Goal: Book appointment/travel/reservation

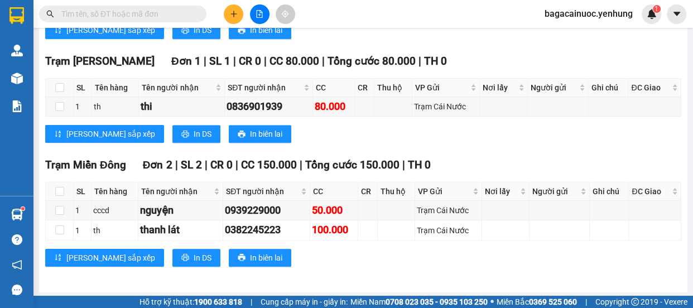
click at [262, 10] on icon "file-add" at bounding box center [260, 14] width 8 height 8
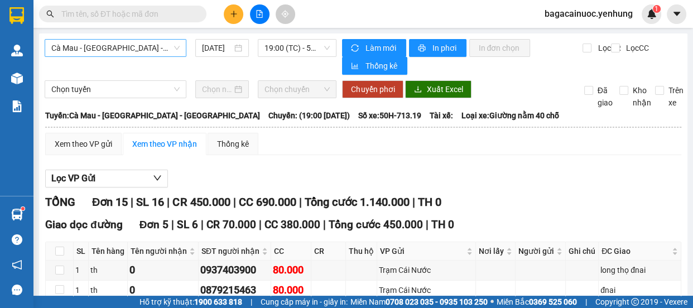
click at [129, 50] on span "Cà Mau - [GEOGRAPHIC_DATA] - [GEOGRAPHIC_DATA]" at bounding box center [115, 48] width 128 height 17
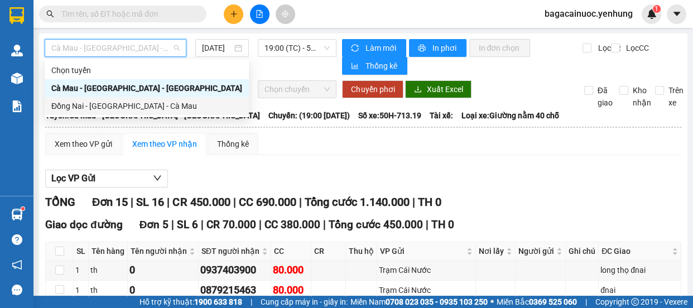
click at [106, 107] on div "Đồng Nai - [GEOGRAPHIC_DATA] - Cà Mau" at bounding box center [146, 106] width 191 height 12
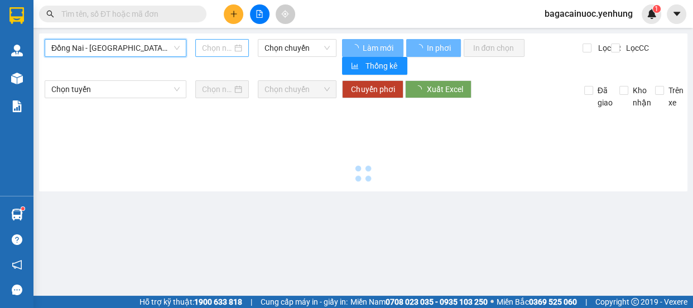
type input "[DATE]"
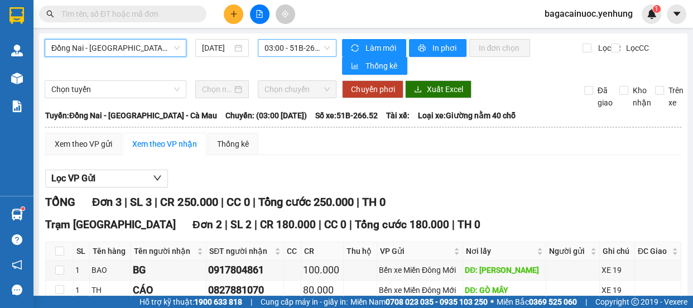
click at [308, 54] on span "03:00 - 51B-266.52" at bounding box center [297, 48] width 65 height 17
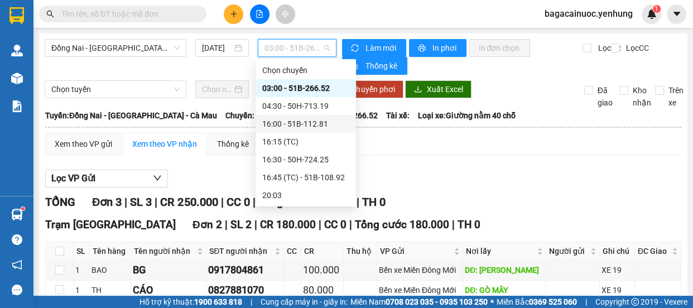
click at [314, 124] on div "16:00 - 51B-112.81" at bounding box center [305, 124] width 87 height 12
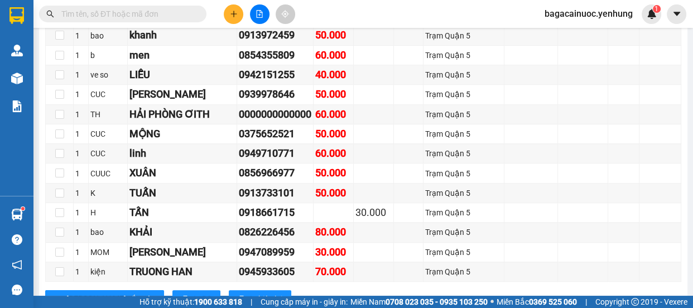
scroll to position [830, 0]
